Goal: Task Accomplishment & Management: Use online tool/utility

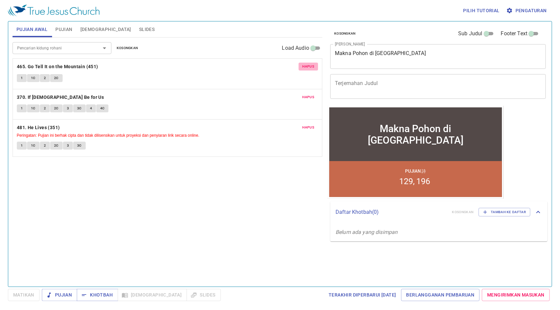
click at [313, 65] on span "Hapus" at bounding box center [309, 67] width 12 height 6
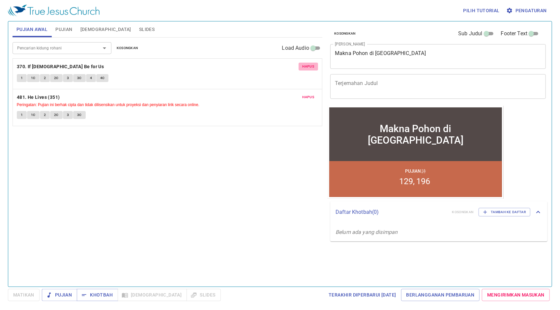
click at [313, 65] on span "Hapus" at bounding box center [309, 67] width 12 height 6
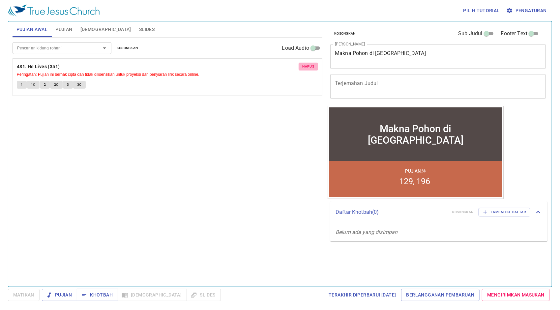
click at [313, 65] on span "Hapus" at bounding box center [309, 67] width 12 height 6
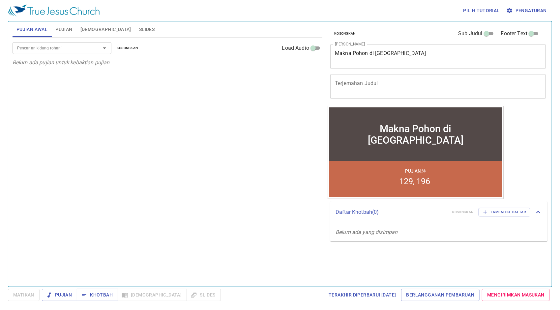
click at [89, 47] on input "Pencarian kidung rohani" at bounding box center [53, 48] width 76 height 8
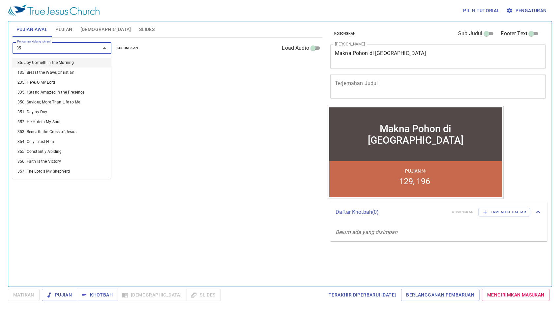
type input "352"
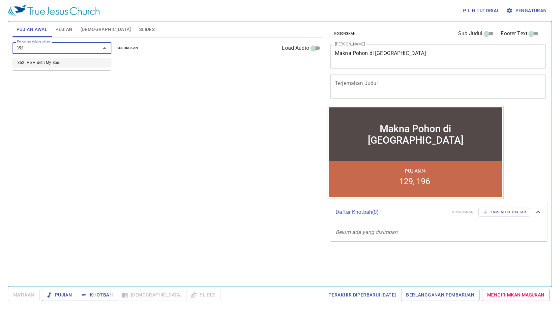
click at [87, 58] on li "352. He Hideth My Soul" at bounding box center [61, 63] width 99 height 10
click at [85, 66] on p "352. He Hideth My Soul" at bounding box center [167, 67] width 301 height 8
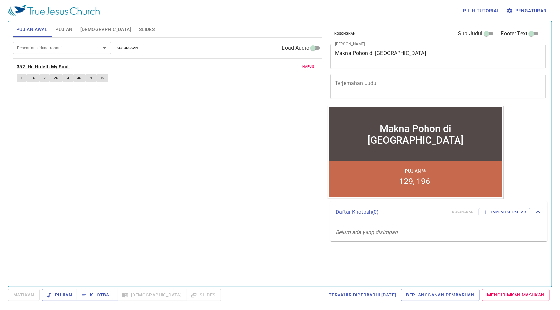
click at [64, 65] on b "352. He Hideth My Soul" at bounding box center [43, 67] width 52 height 8
click at [22, 301] on div "Matikan Pujian Khotbah Alkitab Slides Terakhir Diperbarui 22/9/2025 Berlanggana…" at bounding box center [280, 295] width 545 height 12
click at [24, 299] on span "Matikan" at bounding box center [23, 295] width 21 height 8
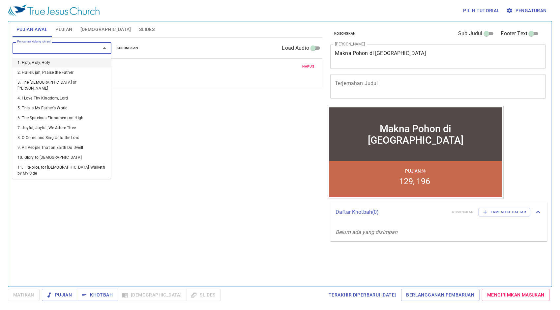
click at [64, 49] on input "Pencarian kidung rohani" at bounding box center [53, 48] width 76 height 8
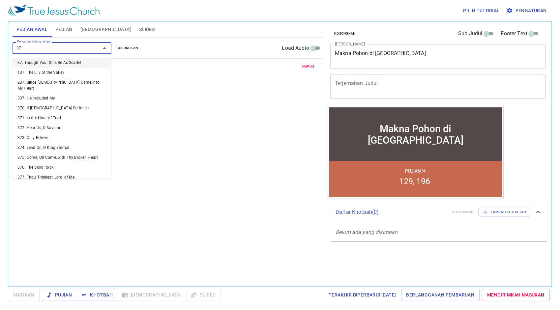
type input "373"
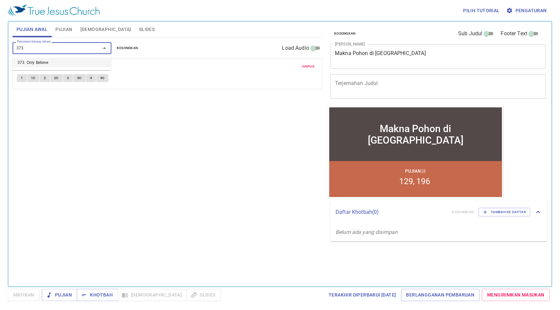
click at [67, 60] on li "373. Only Believe" at bounding box center [61, 63] width 99 height 10
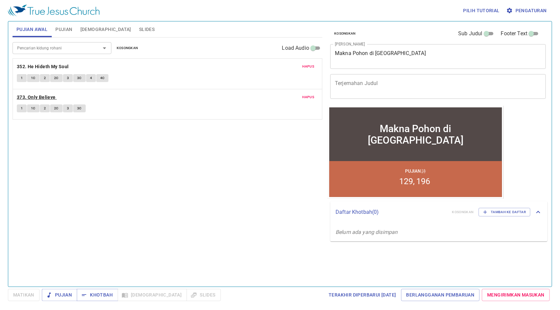
click at [46, 96] on b "373. Only Believe" at bounding box center [36, 97] width 39 height 8
click at [101, 47] on icon "Open" at bounding box center [105, 48] width 8 height 8
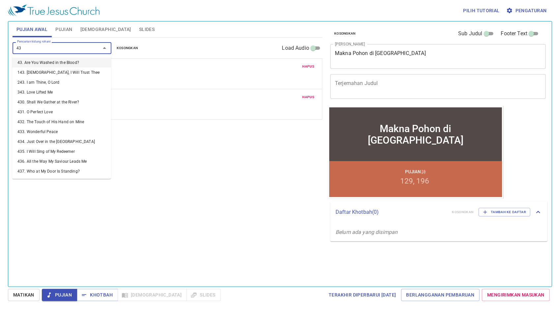
type input "430"
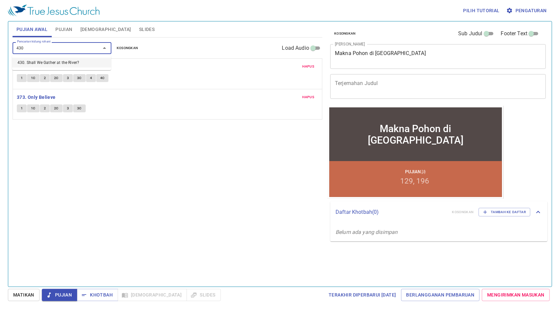
click at [90, 66] on li "430. Shall We Gather at the River?" at bounding box center [61, 63] width 99 height 10
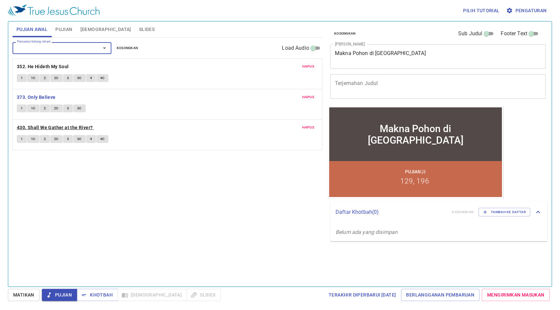
click at [84, 127] on b "430. Shall We Gather at the River?" at bounding box center [55, 128] width 76 height 8
click at [32, 295] on span "Matikan" at bounding box center [23, 295] width 21 height 8
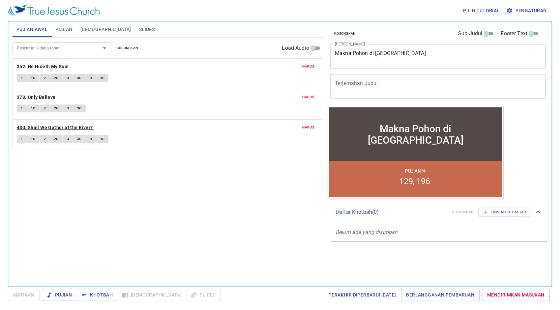
click at [66, 124] on b "430. Shall We Gather at the River?" at bounding box center [55, 128] width 76 height 8
click at [36, 298] on button "Matikan" at bounding box center [24, 295] width 32 height 12
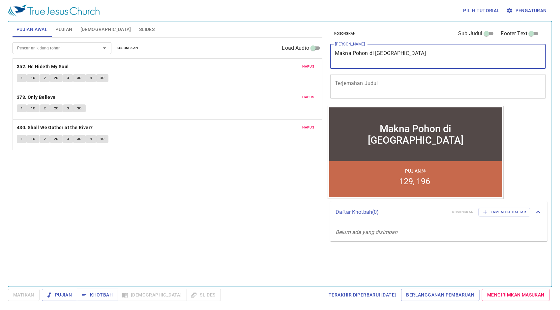
drag, startPoint x: 416, startPoint y: 55, endPoint x: 323, endPoint y: 52, distance: 92.4
click at [323, 52] on div "Pujian Awal Pujian Alkitab Slides Pencarian kidung rohani Pencarian kidung roha…" at bounding box center [280, 152] width 541 height 266
paste textarea "Belajar Memikul Salib"
type textarea "Belajar Memikul Salib"
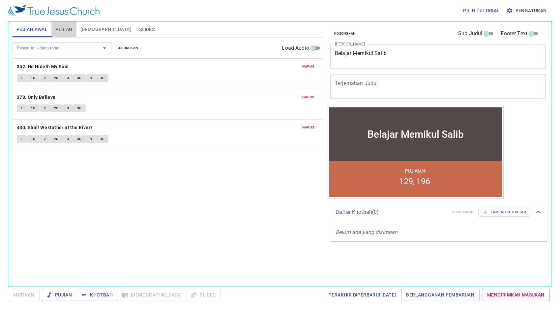
click at [63, 24] on button "Pujian" at bounding box center [63, 29] width 25 height 16
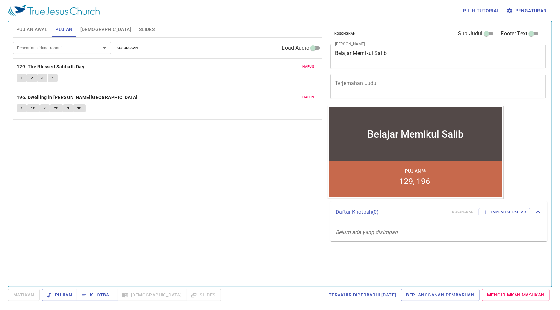
click at [310, 63] on button "Hapus" at bounding box center [309, 67] width 20 height 8
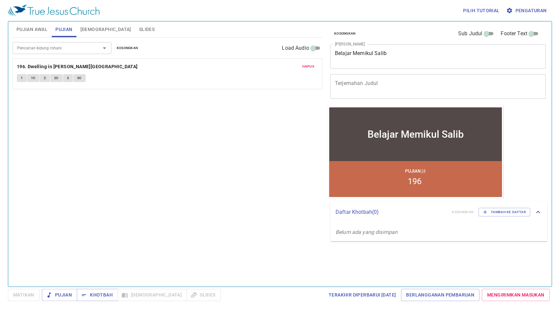
click at [310, 63] on button "Hapus" at bounding box center [309, 67] width 20 height 8
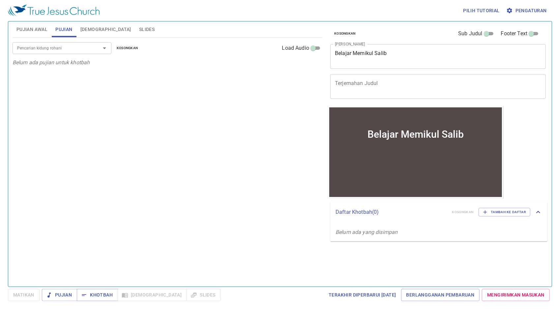
click at [97, 46] on div at bounding box center [99, 48] width 17 height 9
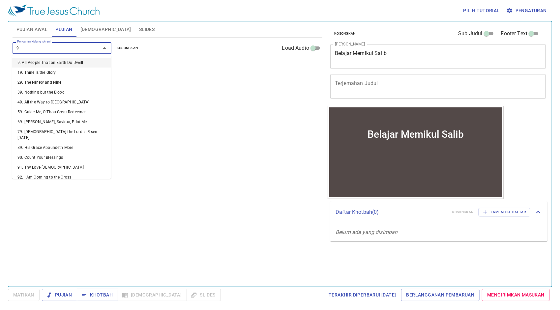
type input "98"
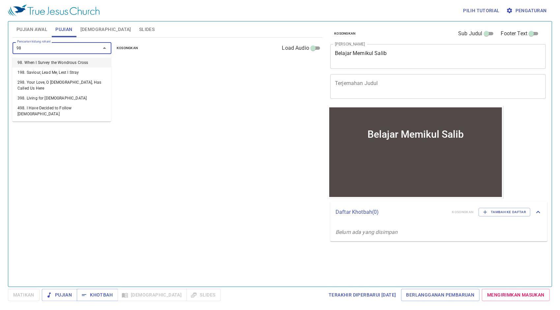
click at [91, 66] on li "98. When I Survey the Wondrous Cross" at bounding box center [61, 63] width 99 height 10
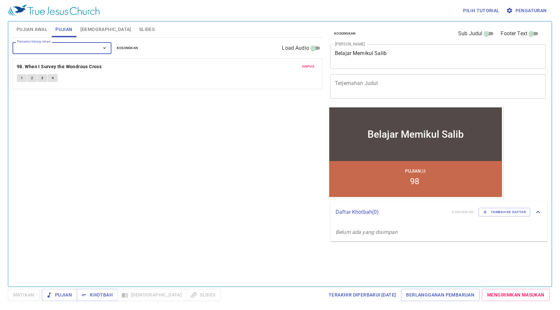
click at [70, 51] on input "Pencarian kidung rohani" at bounding box center [53, 48] width 76 height 8
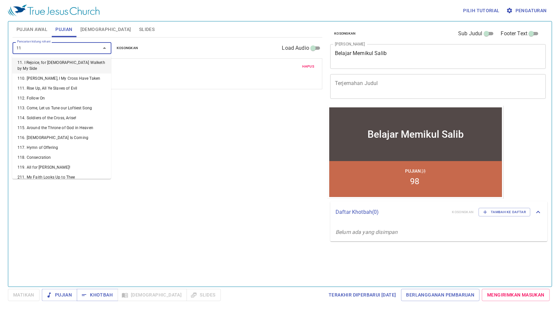
type input "110"
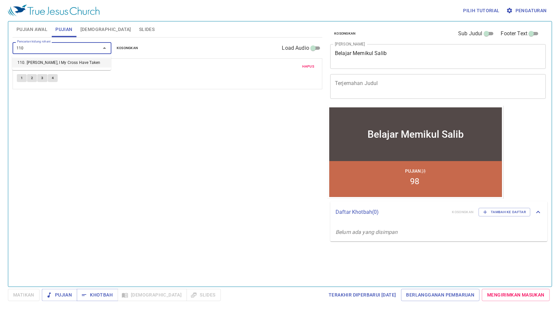
click at [77, 60] on li "110. [DEMOGRAPHIC_DATA], I My Cross Have Taken" at bounding box center [61, 63] width 99 height 10
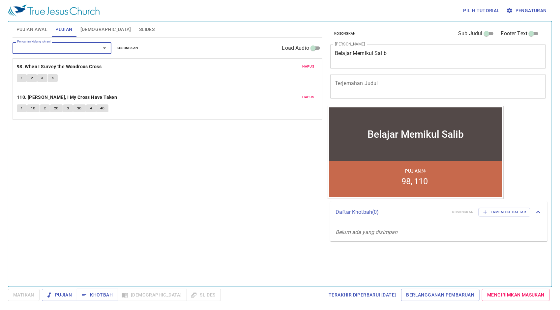
click at [42, 27] on span "Pujian Awal" at bounding box center [31, 29] width 31 height 8
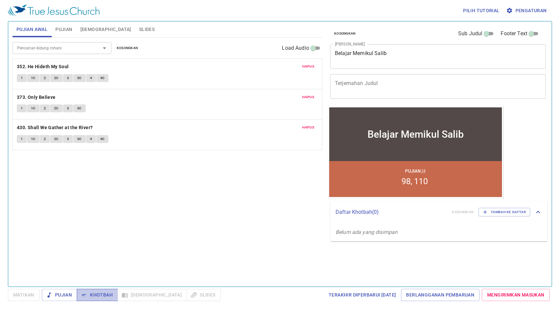
click at [99, 291] on button "Khotbah" at bounding box center [97, 295] width 41 height 12
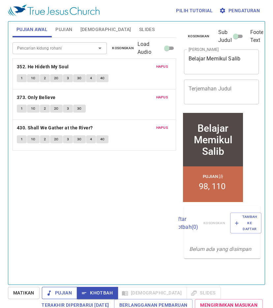
click at [59, 292] on span "Pujian" at bounding box center [59, 293] width 25 height 8
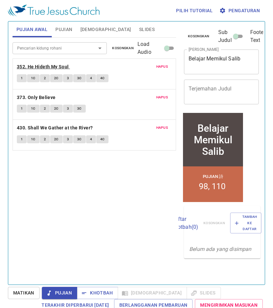
click at [25, 68] on b "352. He Hideth My Soul" at bounding box center [43, 67] width 52 height 8
click at [23, 76] on button "1" at bounding box center [22, 78] width 10 height 8
click at [34, 81] on button "1C" at bounding box center [33, 78] width 13 height 8
click at [44, 78] on span "2" at bounding box center [45, 78] width 2 height 6
click at [97, 202] on div "Pencarian kidung rohani Pencarian kidung rohani Kosongkan Load Audio Hapus 352.…" at bounding box center [95, 158] width 164 height 241
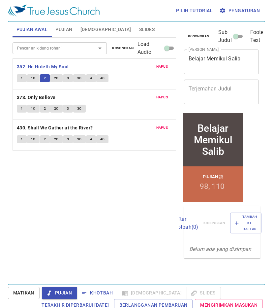
click at [57, 76] on span "2C" at bounding box center [56, 78] width 5 height 6
click at [70, 76] on button "3" at bounding box center [68, 78] width 10 height 8
click at [81, 75] on button "3C" at bounding box center [79, 78] width 13 height 8
click at [88, 75] on button "4" at bounding box center [91, 78] width 10 height 8
click at [100, 76] on span "4C" at bounding box center [102, 78] width 5 height 6
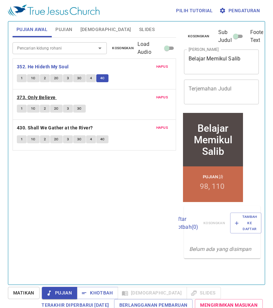
click at [41, 94] on b "373. Only Believe" at bounding box center [36, 97] width 39 height 8
click at [22, 106] on button "1" at bounding box center [22, 109] width 10 height 8
click at [32, 107] on span "1C" at bounding box center [33, 109] width 5 height 6
click at [43, 108] on button "2" at bounding box center [45, 109] width 10 height 8
click at [56, 107] on span "2C" at bounding box center [56, 109] width 5 height 6
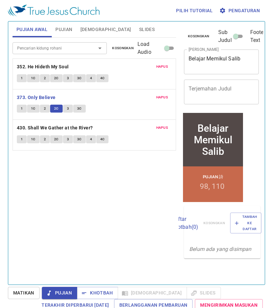
click at [66, 107] on button "3" at bounding box center [68, 109] width 10 height 8
drag, startPoint x: 82, startPoint y: 113, endPoint x: 79, endPoint y: 106, distance: 8.3
click at [80, 111] on div "Hapus 352. He Hideth My Soul 1 1C 2 2C 3 3C 4 4C Hapus 373. Only Believe 1 1C 2…" at bounding box center [95, 104] width 164 height 92
click at [79, 106] on span "3C" at bounding box center [79, 109] width 5 height 6
click at [63, 124] on b "430. Shall We Gather at the River?" at bounding box center [55, 128] width 76 height 8
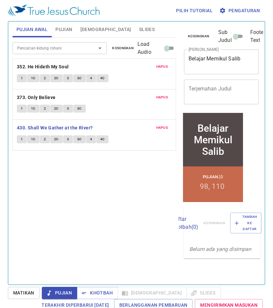
click at [18, 142] on div "1 1C 2 2C 3 3C 4 4C" at bounding box center [94, 140] width 155 height 10
click at [19, 140] on button "1" at bounding box center [22, 139] width 10 height 8
click at [44, 138] on span "2" at bounding box center [45, 139] width 2 height 6
click at [19, 138] on button "1" at bounding box center [22, 139] width 10 height 8
click at [36, 141] on button "1C" at bounding box center [33, 139] width 13 height 8
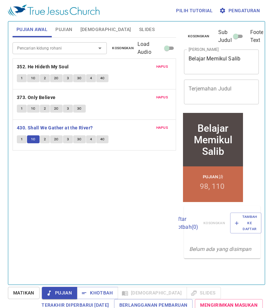
click at [42, 137] on button "2" at bounding box center [45, 139] width 10 height 8
click at [54, 138] on span "2C" at bounding box center [56, 139] width 5 height 6
click at [65, 137] on button "3" at bounding box center [68, 139] width 10 height 8
click at [78, 141] on span "3C" at bounding box center [79, 139] width 5 height 6
click at [90, 136] on span "4" at bounding box center [91, 139] width 2 height 6
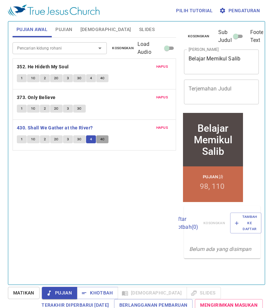
click at [103, 139] on span "4C" at bounding box center [102, 139] width 5 height 6
click at [92, 295] on span "Khotbah" at bounding box center [97, 293] width 31 height 8
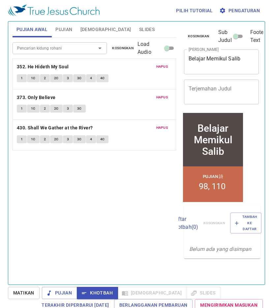
click at [69, 26] on span "Pujian" at bounding box center [63, 29] width 17 height 8
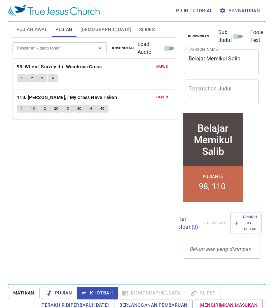
click at [60, 64] on b "98. When I Survey the Wondrous Cross" at bounding box center [59, 67] width 85 height 8
click at [24, 78] on button "1" at bounding box center [22, 78] width 10 height 8
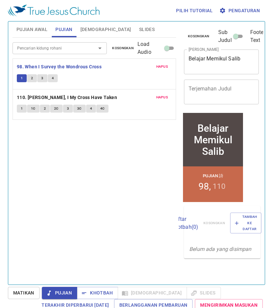
click at [34, 79] on button "2" at bounding box center [32, 78] width 10 height 8
click at [41, 77] on span "3" at bounding box center [42, 78] width 2 height 6
click at [52, 76] on span "4" at bounding box center [53, 78] width 2 height 6
click at [104, 293] on span "Khotbah" at bounding box center [97, 293] width 31 height 8
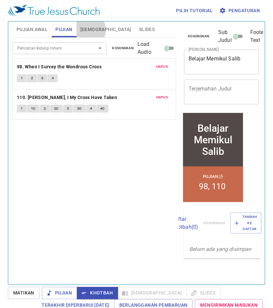
click at [85, 30] on span "[DEMOGRAPHIC_DATA]" at bounding box center [105, 29] width 51 height 8
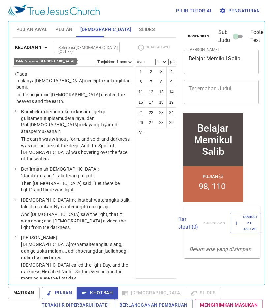
click at [46, 48] on icon "button" at bounding box center [46, 48] width 8 height 8
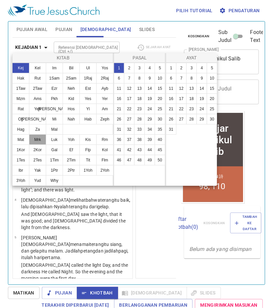
click at [38, 141] on button "Mrk" at bounding box center [37, 139] width 17 height 11
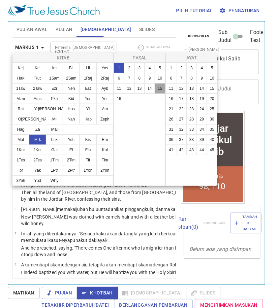
click at [157, 88] on button "15" at bounding box center [160, 88] width 11 height 11
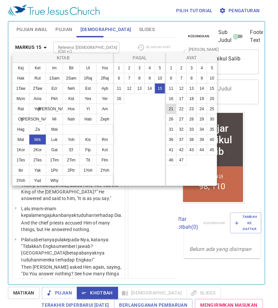
click at [175, 111] on button "21" at bounding box center [171, 109] width 11 height 11
select select "21"
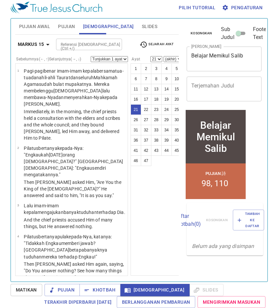
scroll to position [852, 0]
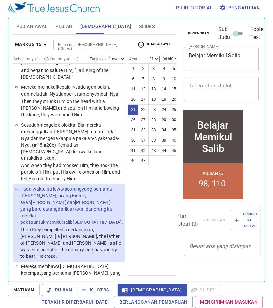
click at [247, 12] on button "Pengaturan" at bounding box center [240, 8] width 45 height 12
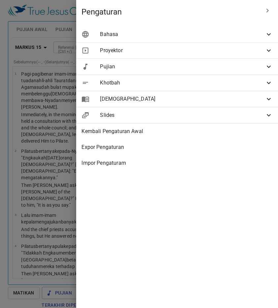
select select "21"
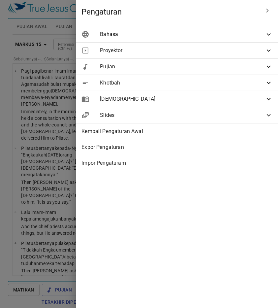
click at [248, 94] on div "[DEMOGRAPHIC_DATA]" at bounding box center [177, 99] width 202 height 16
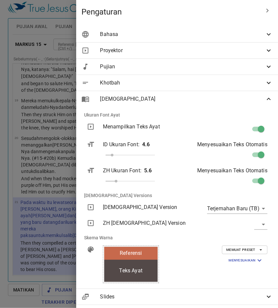
scroll to position [0, 0]
click at [219, 39] on div "Bahasa" at bounding box center [177, 34] width 202 height 16
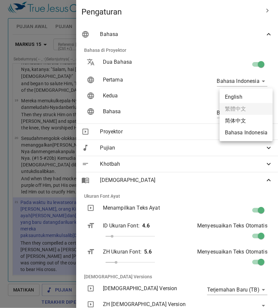
click at [244, 97] on body "Pilih tutorial Pengaturan Pujian Awal Pujian Alkitab Slides Pencarian kidung ro…" at bounding box center [139, 151] width 278 height 308
click at [247, 124] on li "简体中文" at bounding box center [246, 121] width 53 height 12
type input "zh-simple"
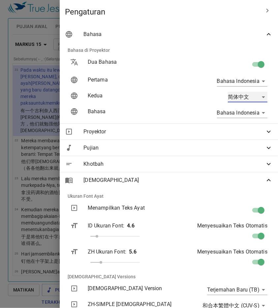
scroll to position [727, 0]
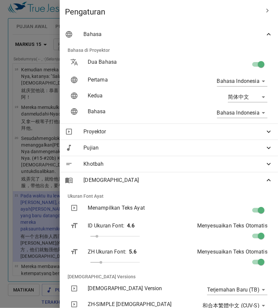
click at [53, 145] on div at bounding box center [139, 154] width 278 height 308
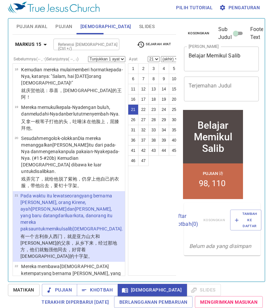
click at [156, 187] on div "1 2 3 4 5 6 7 8 9 10 11 12 13 14 15 16 17 18 19 20 21 22 23 24 25 26 27 28 29 3…" at bounding box center [154, 169] width 52 height 212
click at [107, 288] on span "Khotbah" at bounding box center [97, 290] width 31 height 8
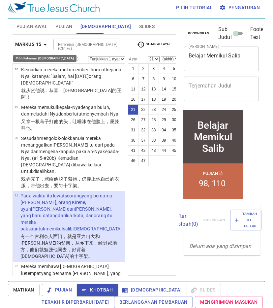
click at [29, 44] on b "Markus 15" at bounding box center [28, 44] width 26 height 8
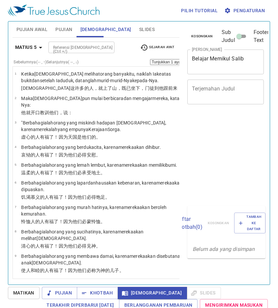
select select "41"
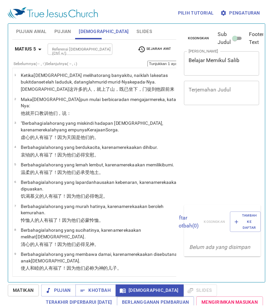
scroll to position [3, 0]
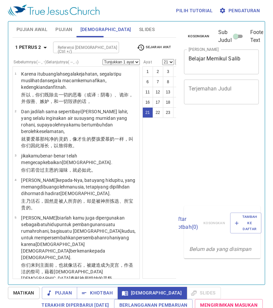
select select "21"
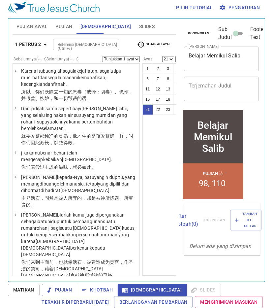
scroll to position [902, 0]
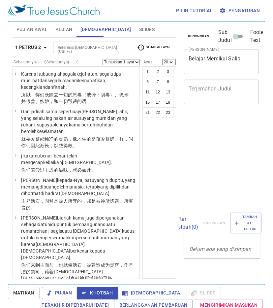
select select "20"
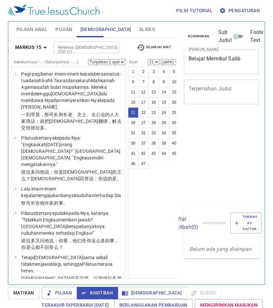
select select "21"
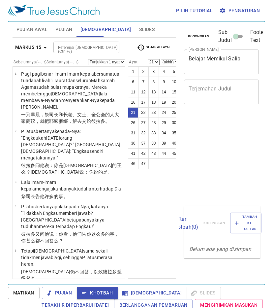
select select "21"
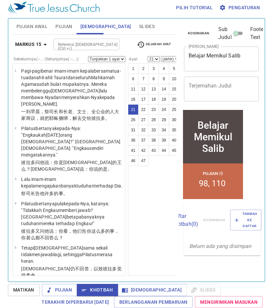
scroll to position [711, 0]
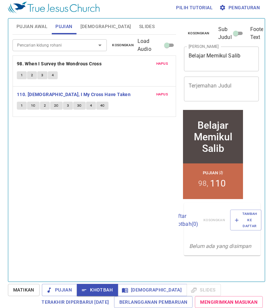
scroll to position [3, 0]
click at [17, 103] on button "1" at bounding box center [22, 106] width 10 height 8
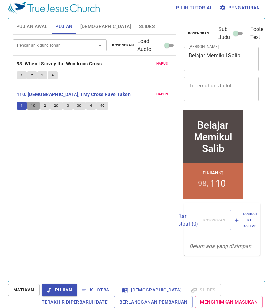
click at [34, 108] on button "1C" at bounding box center [33, 106] width 13 height 8
click at [46, 104] on button "2" at bounding box center [45, 106] width 10 height 8
click at [50, 103] on button "2C" at bounding box center [56, 106] width 13 height 8
click at [63, 104] on button "3" at bounding box center [68, 106] width 10 height 8
click at [78, 105] on span "3C" at bounding box center [79, 106] width 5 height 6
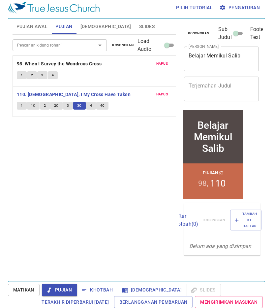
click at [90, 104] on span "4" at bounding box center [91, 106] width 2 height 6
click at [104, 105] on button "4C" at bounding box center [102, 106] width 13 height 8
click at [102, 293] on span "Khotbah" at bounding box center [97, 290] width 31 height 8
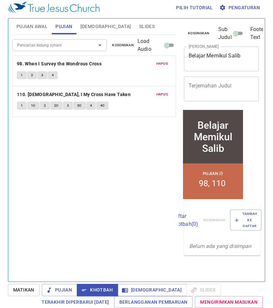
scroll to position [3, 0]
